Goal: Task Accomplishment & Management: Complete application form

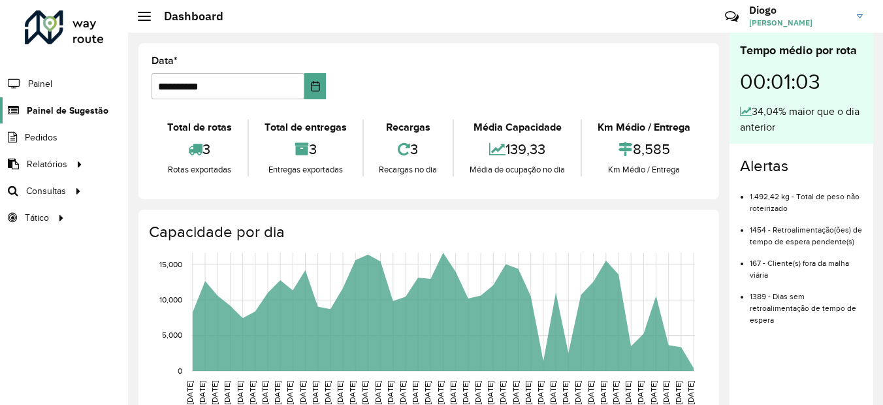
click at [87, 108] on span "Painel de Sugestão" at bounding box center [68, 111] width 82 height 14
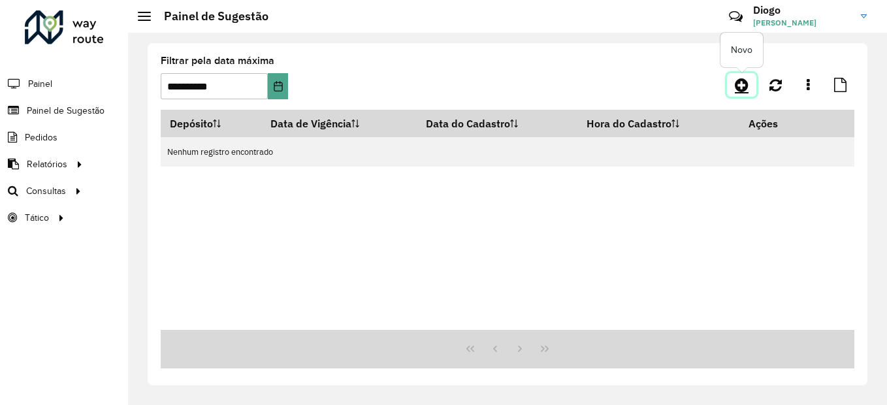
click at [740, 86] on icon at bounding box center [742, 85] width 14 height 16
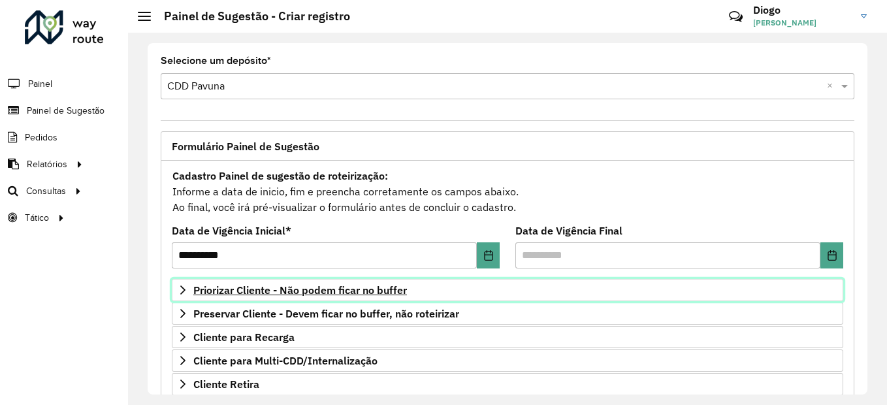
click at [298, 282] on link "Priorizar Cliente - Não podem ficar no buffer" at bounding box center [508, 290] width 672 height 22
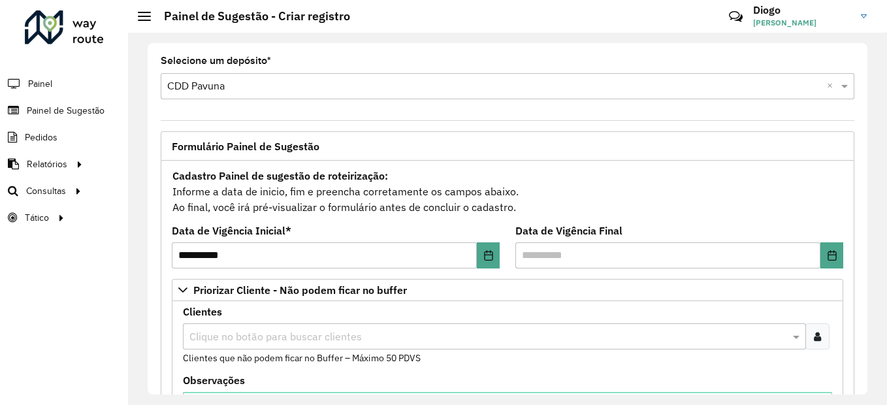
click at [814, 337] on icon at bounding box center [817, 336] width 7 height 10
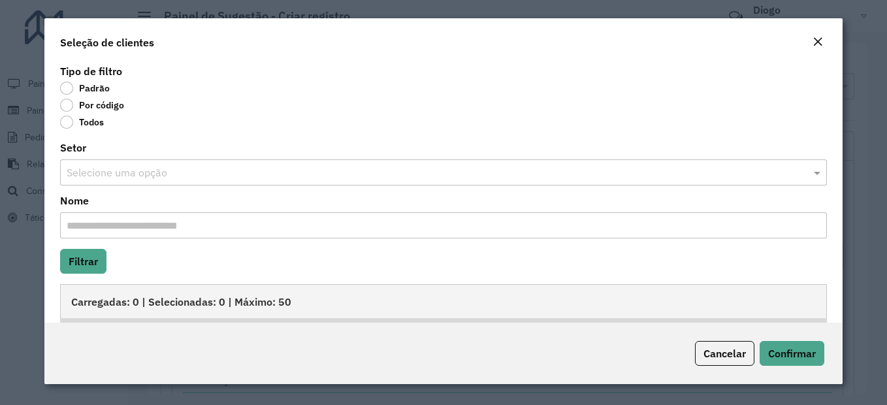
click at [67, 107] on label "Por código" at bounding box center [92, 105] width 64 height 13
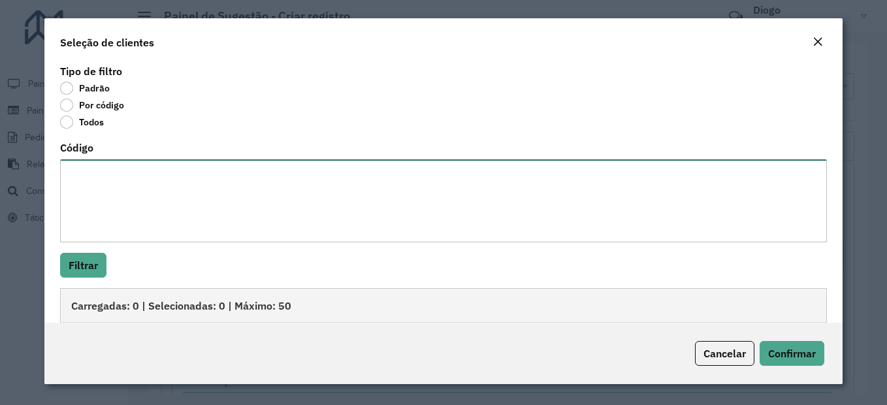
click at [153, 214] on textarea "Código" at bounding box center [443, 200] width 767 height 83
paste textarea "**** **** **** **** **** ***** ***** **** ***** ***** ***** ***** ***** ***** *…"
type textarea "**** **** **** **** **** ***** ***** **** ***** ***** ***** ***** ***** ***** *…"
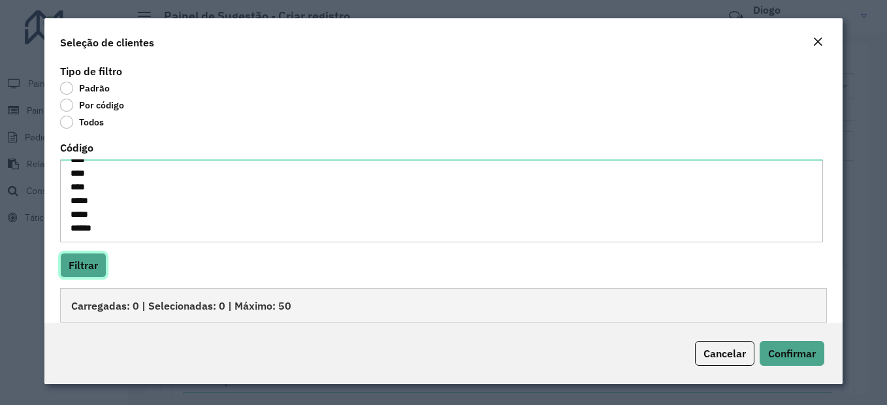
click at [82, 258] on button "Filtrar" at bounding box center [83, 265] width 46 height 25
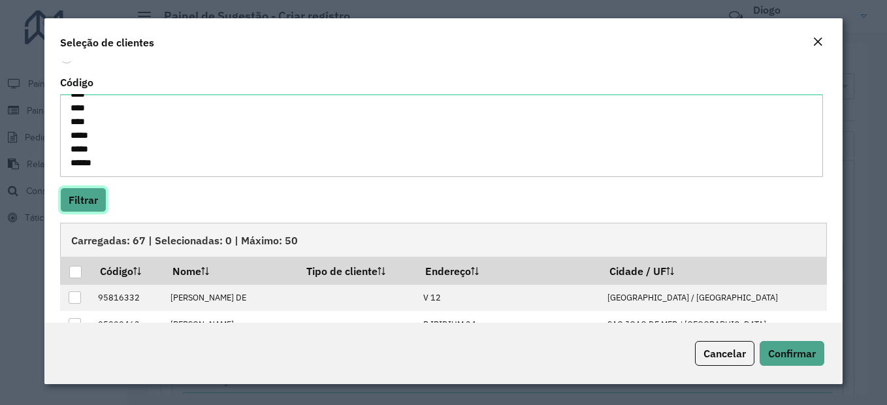
scroll to position [131, 0]
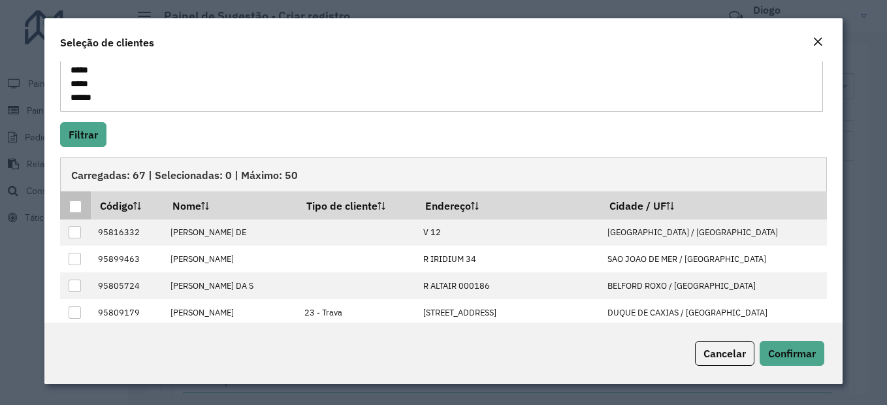
click at [78, 208] on div at bounding box center [75, 207] width 12 height 12
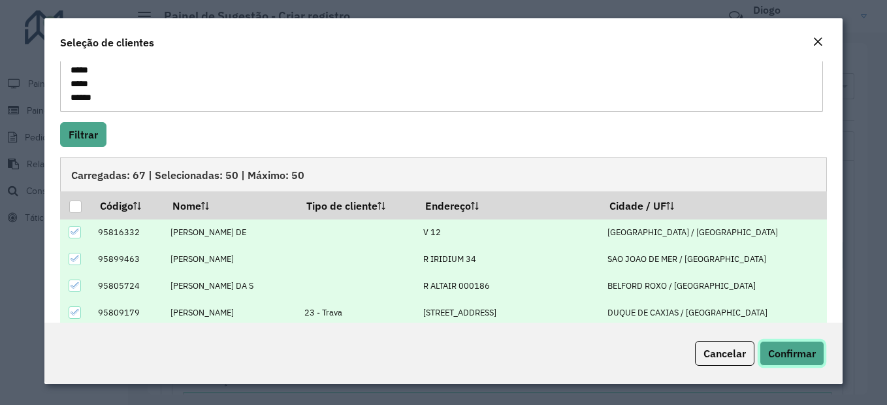
click at [791, 361] on button "Confirmar" at bounding box center [792, 353] width 65 height 25
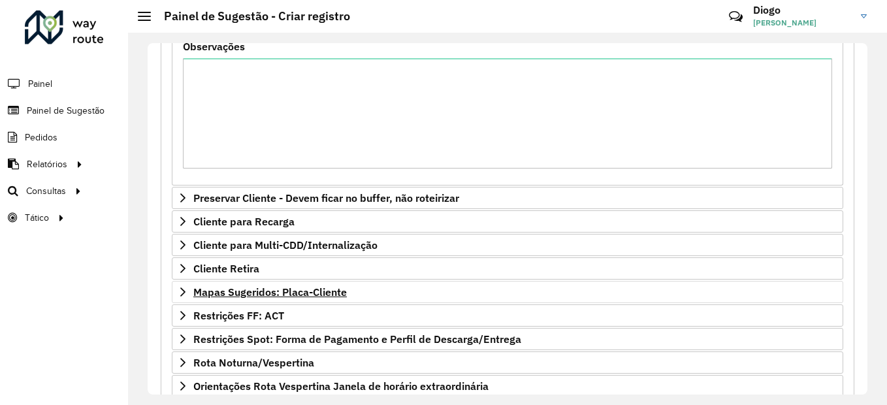
scroll to position [465, 0]
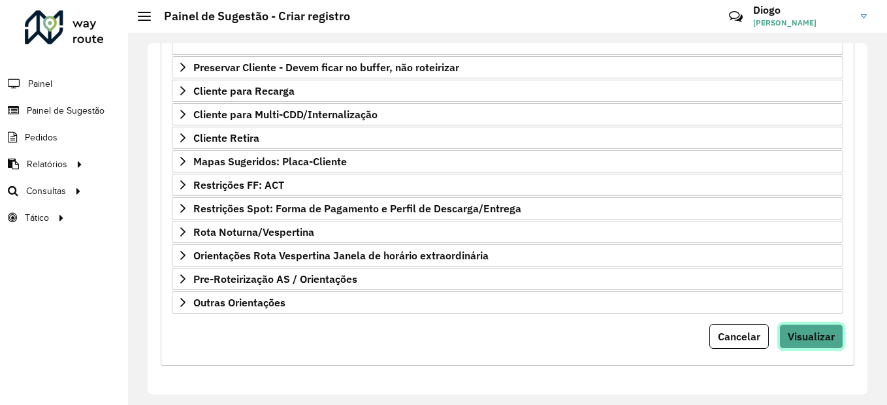
click at [825, 335] on span "Visualizar" at bounding box center [811, 336] width 47 height 13
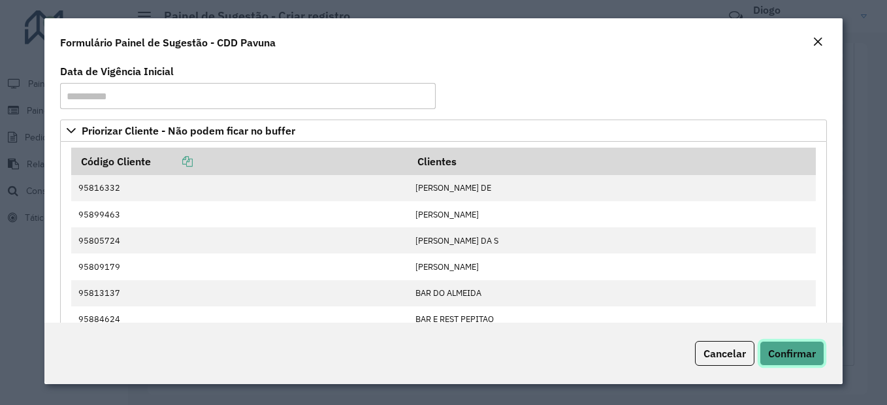
click at [812, 354] on span "Confirmar" at bounding box center [792, 353] width 48 height 13
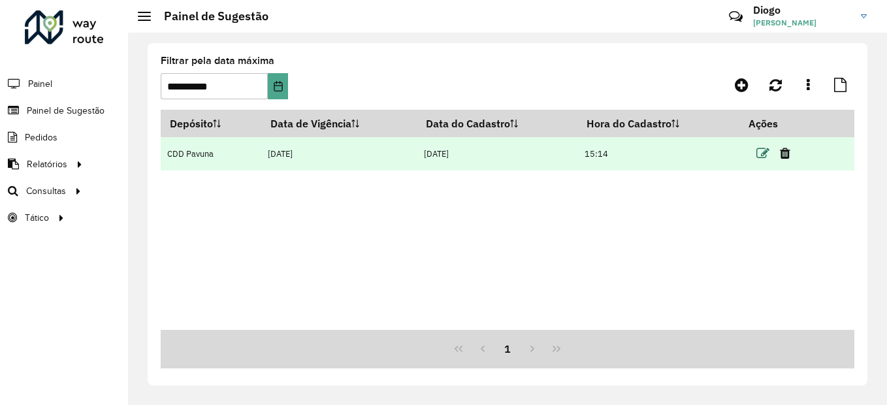
click at [761, 155] on icon at bounding box center [763, 153] width 13 height 13
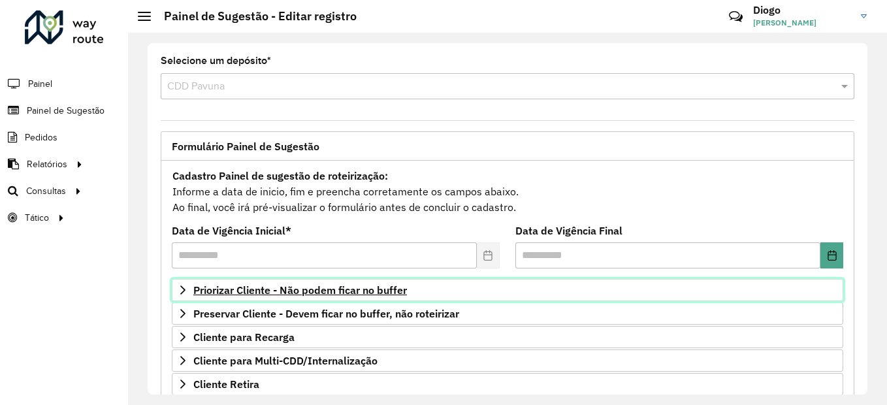
click at [349, 297] on link "Priorizar Cliente - Não podem ficar no buffer" at bounding box center [508, 290] width 672 height 22
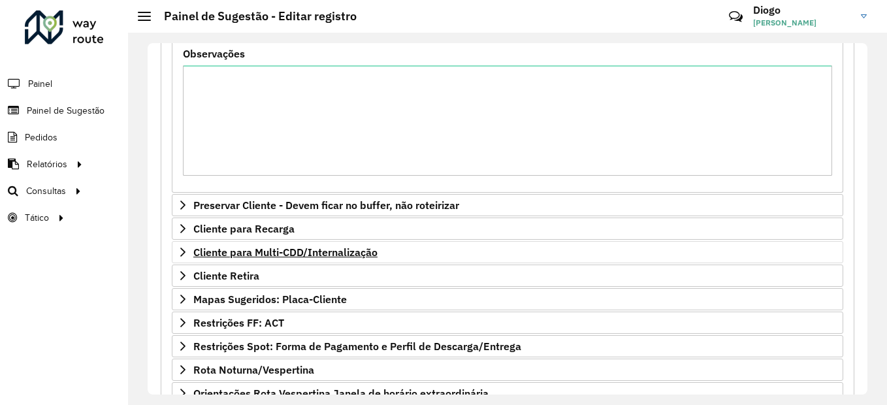
scroll to position [465, 0]
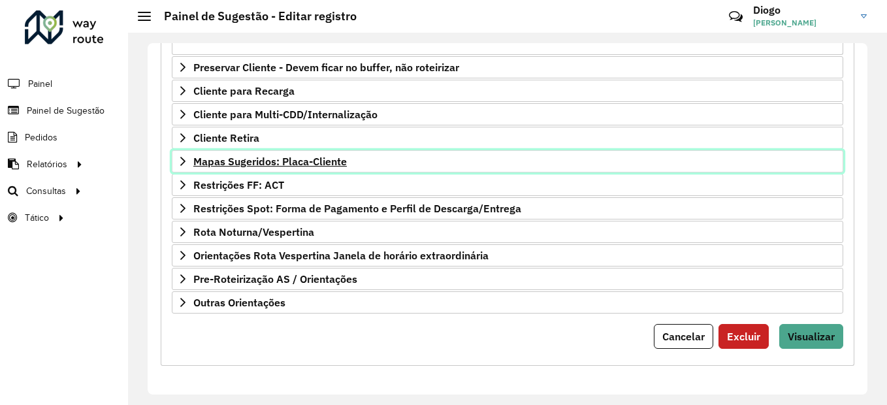
click at [270, 159] on span "Mapas Sugeridos: Placa-Cliente" at bounding box center [270, 161] width 154 height 10
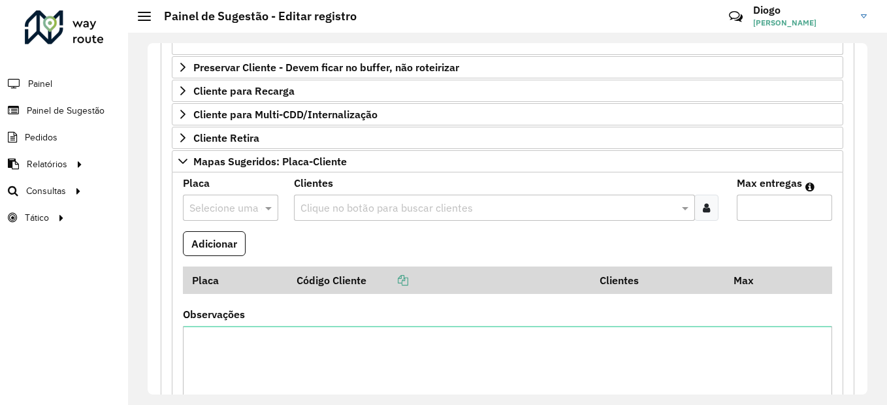
click at [240, 208] on input "text" at bounding box center [218, 209] width 56 height 16
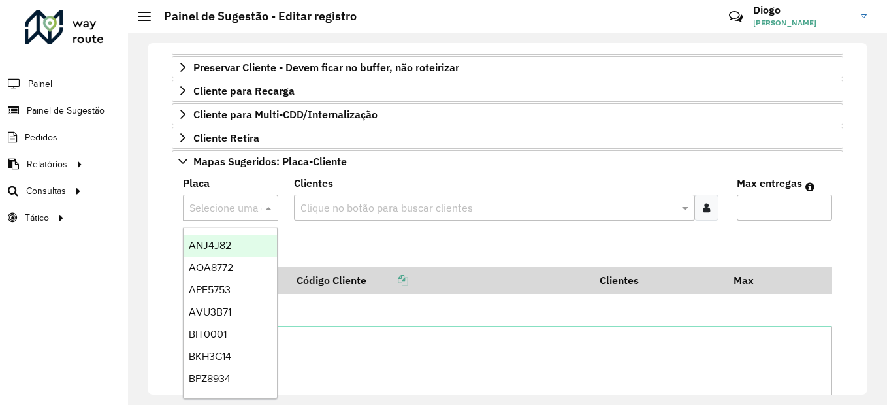
paste input "*******"
type input "*******"
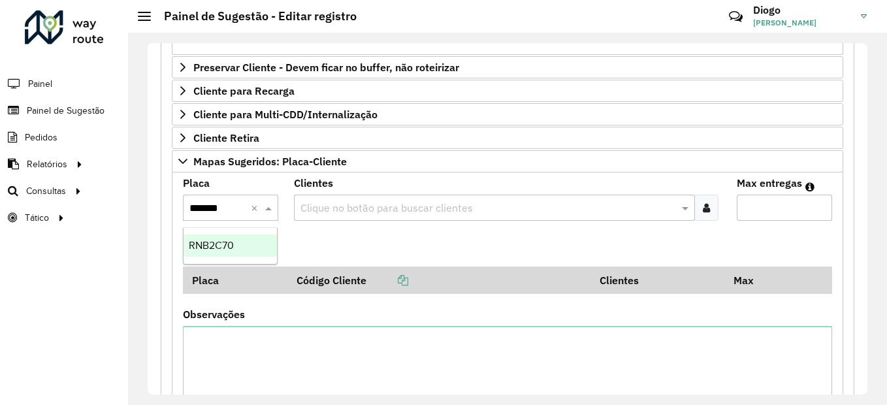
click at [237, 243] on div "RNB2C70" at bounding box center [230, 246] width 93 height 22
click at [330, 214] on input "text" at bounding box center [488, 209] width 382 height 16
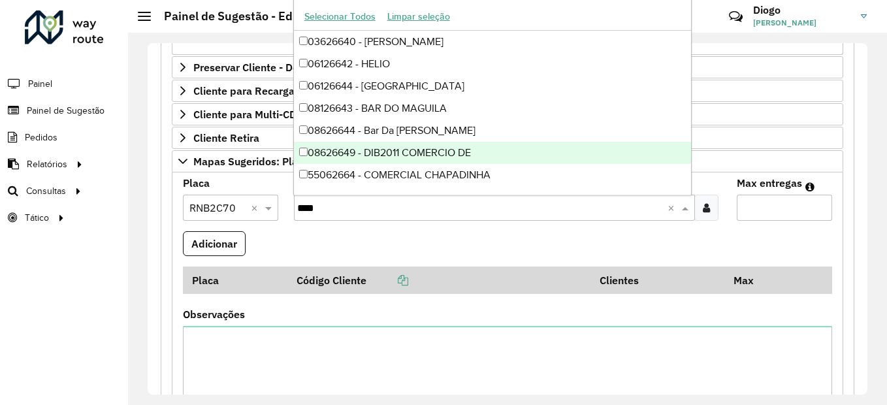
type input "*****"
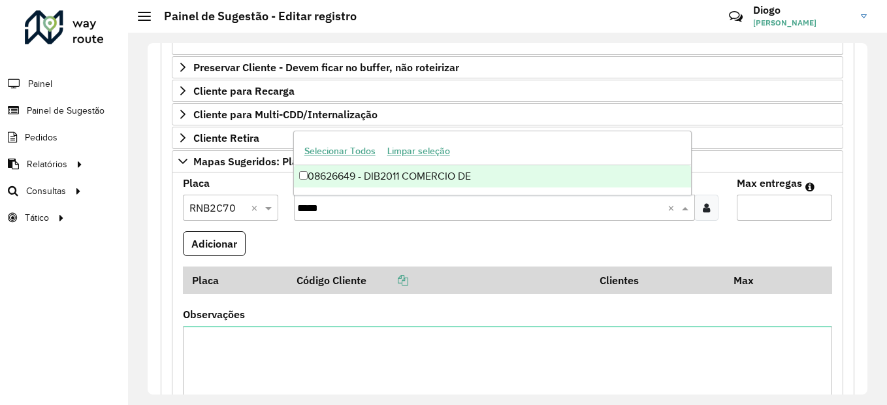
click at [397, 172] on div "08626649 - DIB2011 COMERCIO DE" at bounding box center [493, 176] width 398 height 22
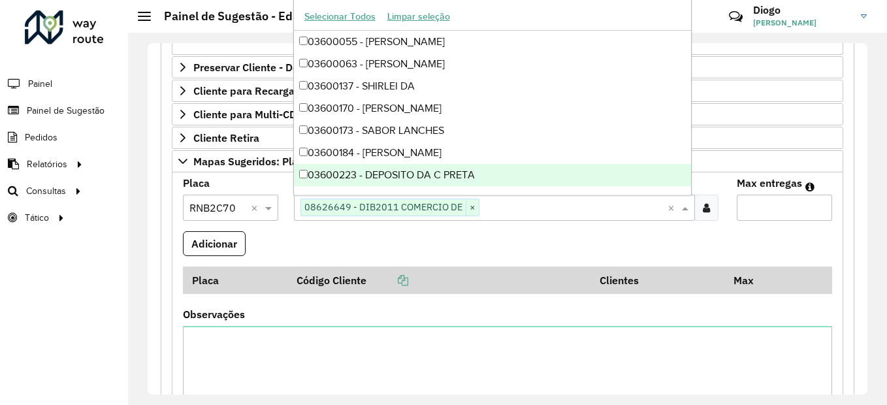
click at [774, 203] on input "Max entregas" at bounding box center [784, 208] width 95 height 26
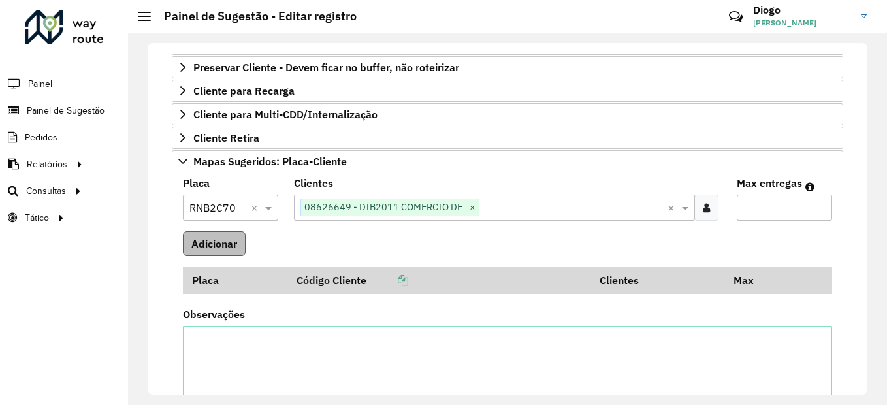
type input "*"
click at [226, 249] on button "Adicionar" at bounding box center [214, 243] width 63 height 25
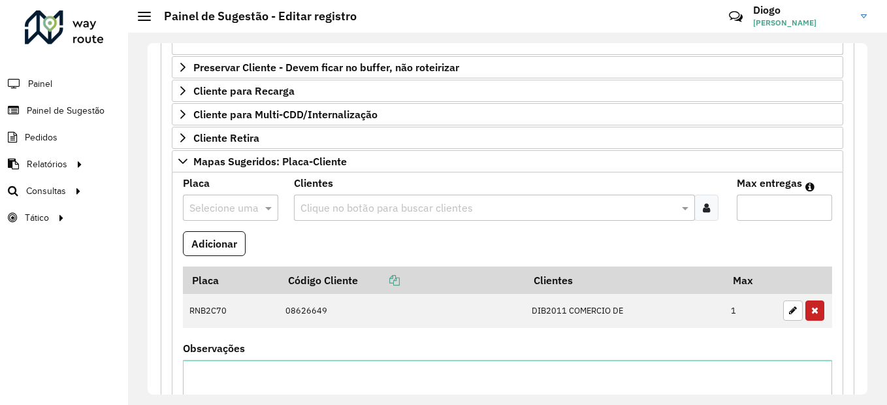
scroll to position [780, 0]
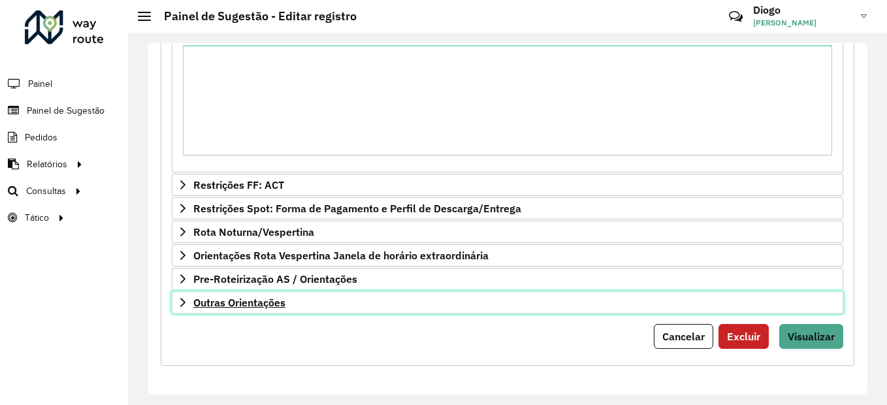
drag, startPoint x: 283, startPoint y: 303, endPoint x: 276, endPoint y: 303, distance: 7.2
click at [282, 303] on span "Outras Orientações" at bounding box center [239, 302] width 92 height 10
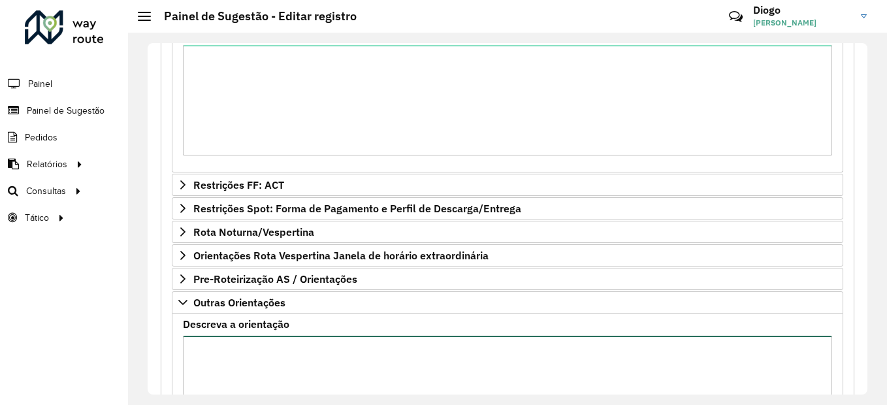
click at [264, 346] on textarea "Descreva a orientação" at bounding box center [508, 391] width 650 height 110
paste textarea "**********"
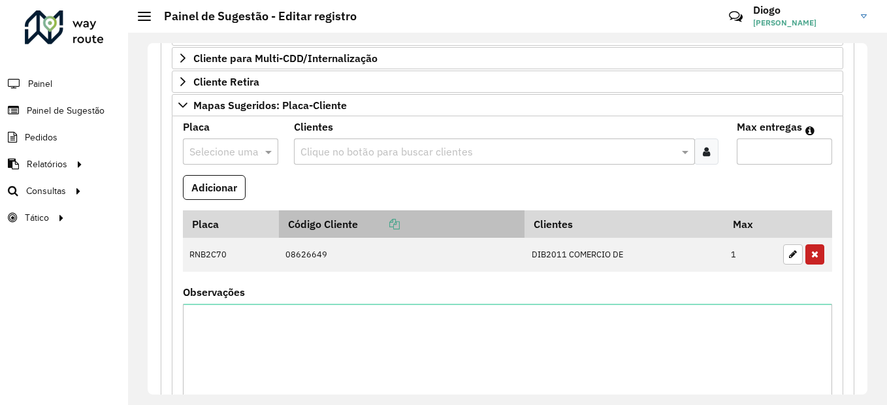
scroll to position [455, 0]
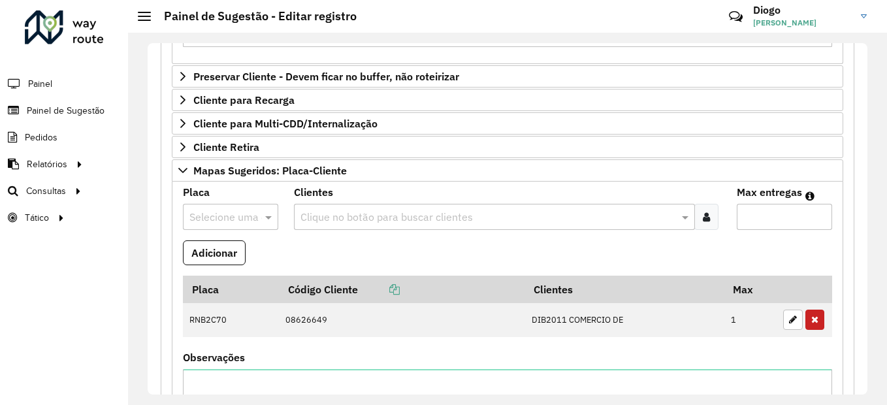
type textarea "**********"
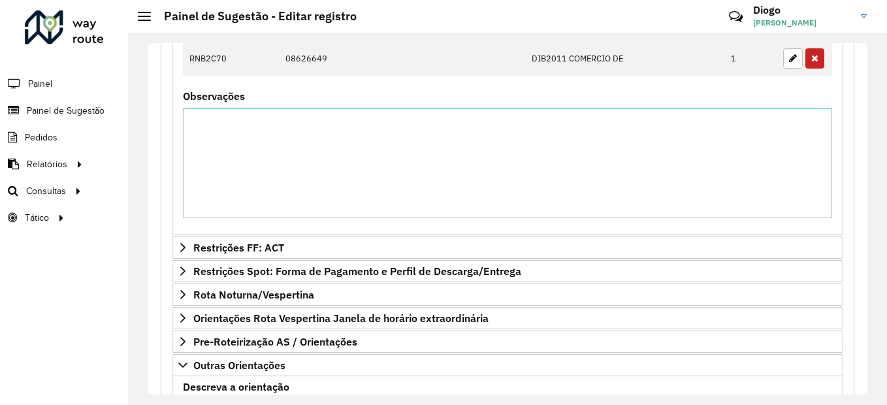
scroll to position [913, 0]
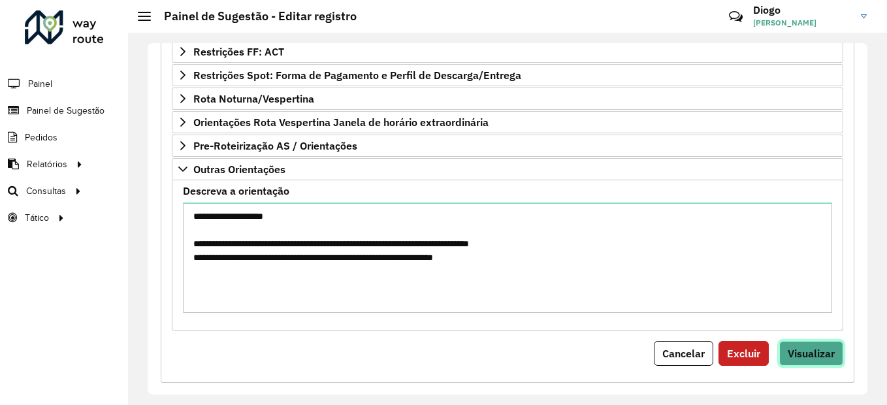
click at [801, 352] on span "Visualizar" at bounding box center [811, 353] width 47 height 13
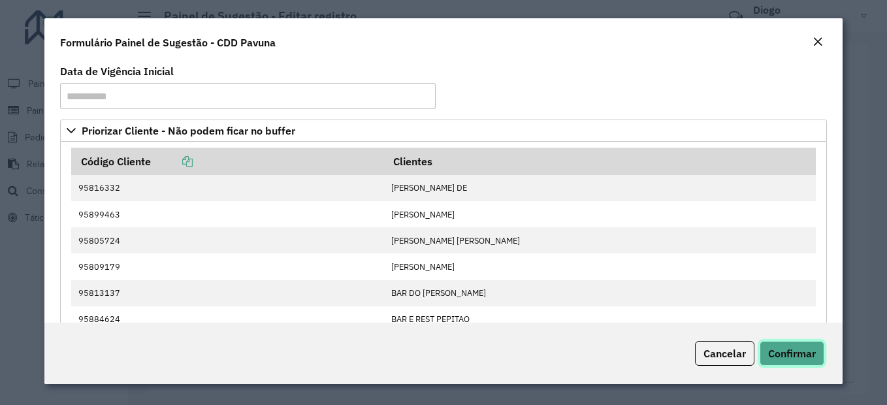
click at [800, 351] on span "Confirmar" at bounding box center [792, 353] width 48 height 13
